Goal: Entertainment & Leisure: Consume media (video, audio)

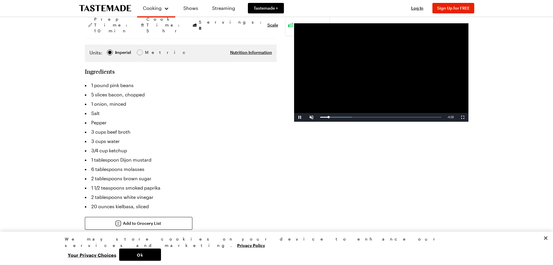
scroll to position [89, 0]
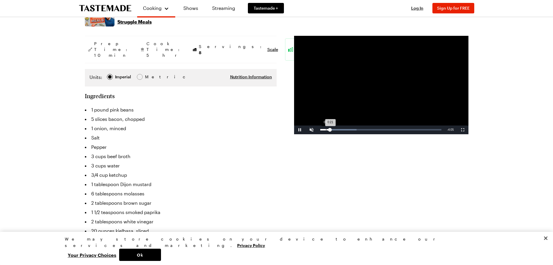
click at [326, 130] on div "0:21" at bounding box center [325, 129] width 10 height 1
click at [311, 130] on span "Video Player" at bounding box center [312, 130] width 12 height 0
click at [301, 130] on span "Video Player" at bounding box center [300, 130] width 12 height 0
click at [327, 130] on div "0:15" at bounding box center [323, 129] width 7 height 1
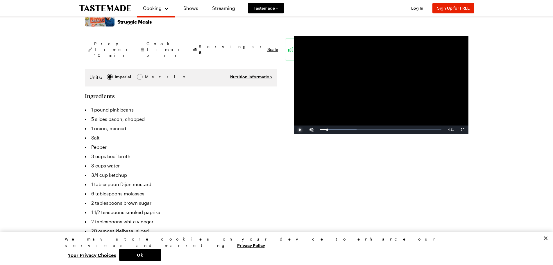
click at [301, 130] on span "Video Player" at bounding box center [300, 130] width 12 height 0
click at [463, 130] on span "Video Player" at bounding box center [463, 130] width 12 height 0
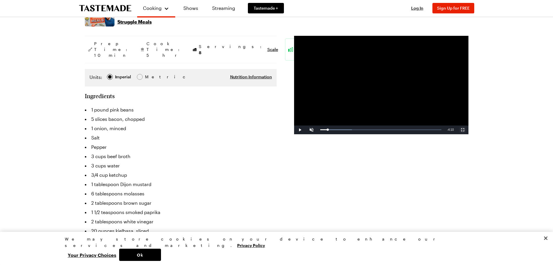
scroll to position [0, 0]
